Goal: Answer question/provide support: Ask a question

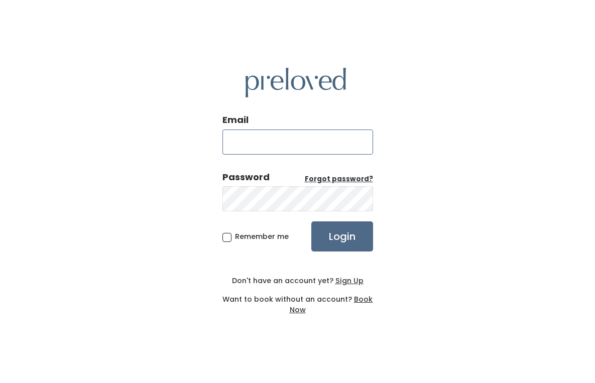
type input "emmasorensen@mac.com"
click at [236, 240] on span "Remember me" at bounding box center [262, 236] width 54 height 10
click at [236, 238] on input "Remember me" at bounding box center [238, 234] width 7 height 7
checkbox input "true"
click at [359, 240] on input "Login" at bounding box center [342, 236] width 62 height 30
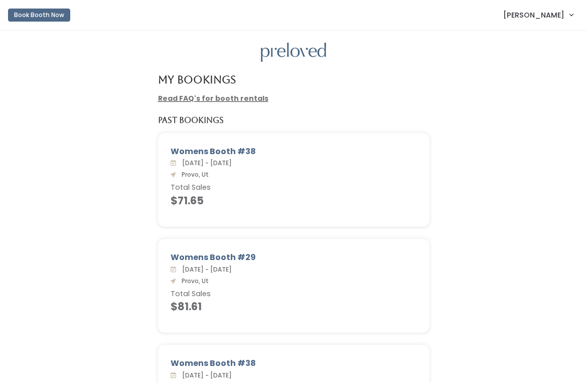
click at [190, 95] on link "Read FAQ's for booth rentals" at bounding box center [213, 98] width 110 height 10
